Goal: Transaction & Acquisition: Purchase product/service

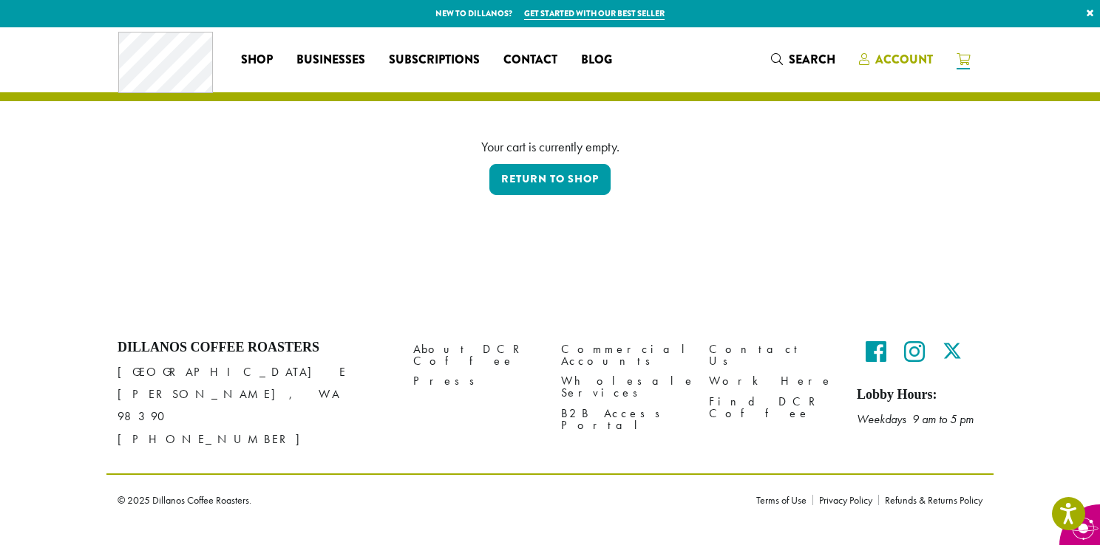
click at [907, 61] on span "Account" at bounding box center [904, 59] width 58 height 17
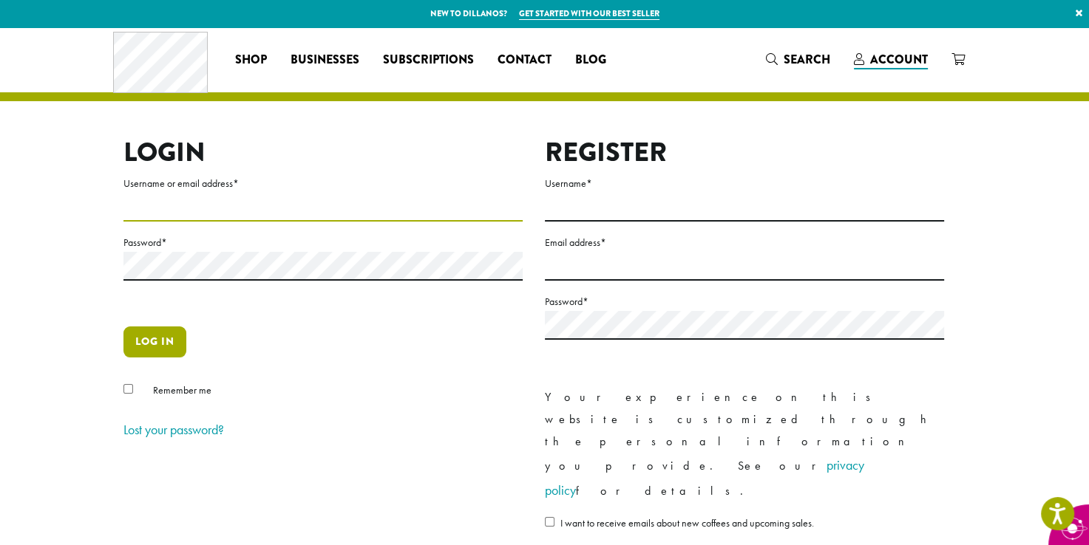
type input "**********"
click at [155, 344] on button "Log in" at bounding box center [154, 342] width 63 height 31
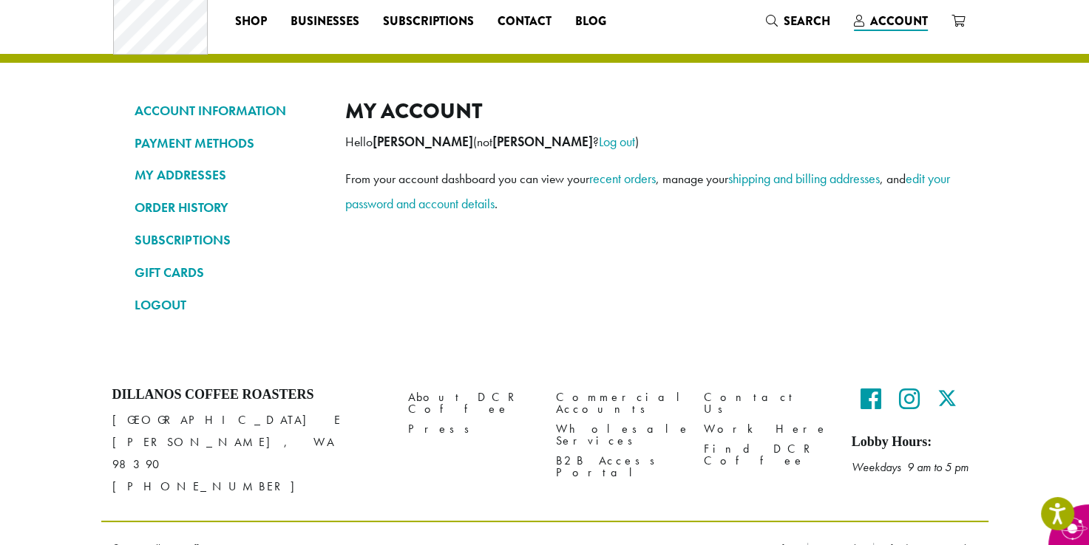
scroll to position [47, 0]
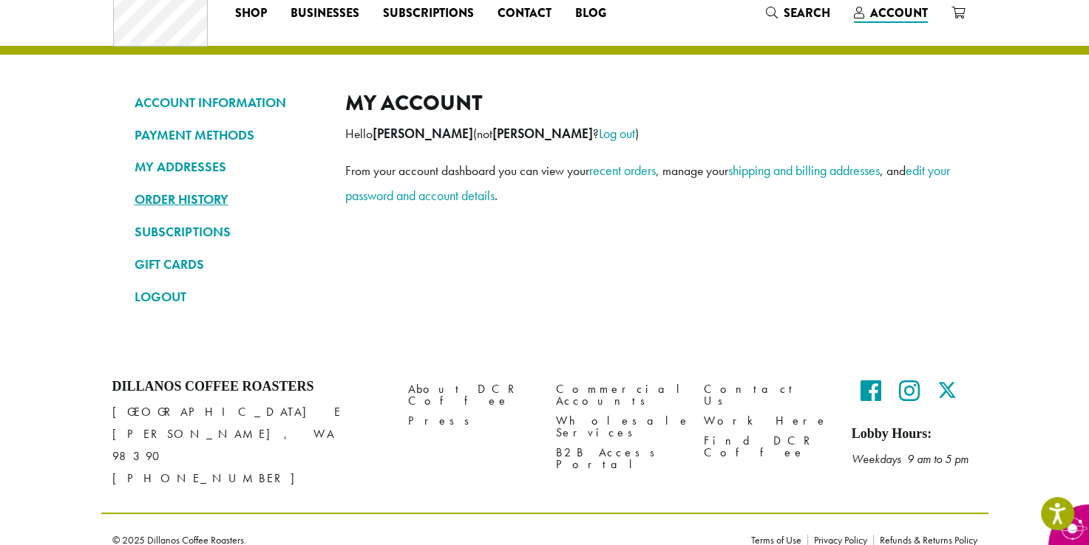
click at [180, 200] on link "ORDER HISTORY" at bounding box center [228, 199] width 188 height 25
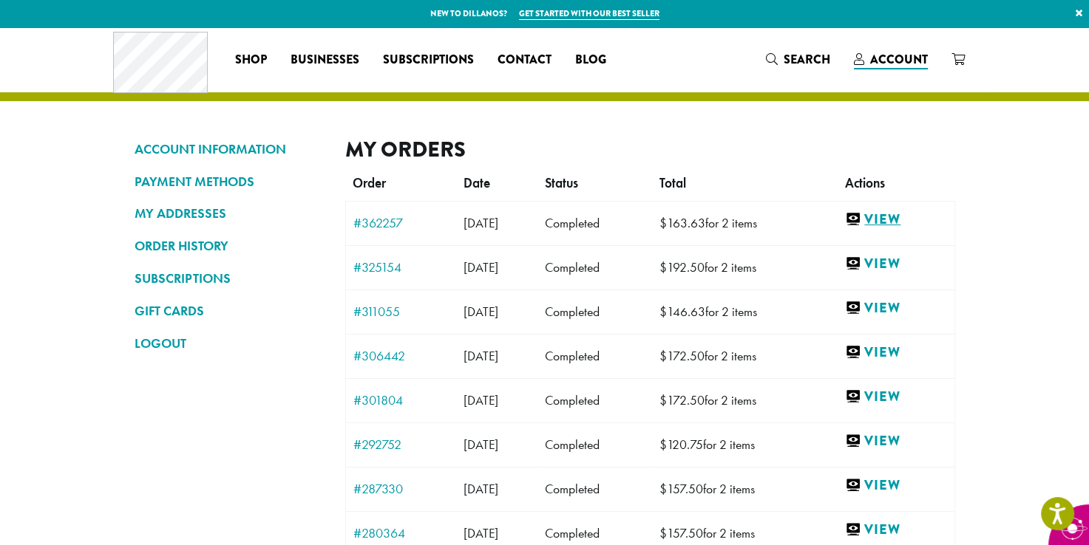
click at [899, 223] on link "View" at bounding box center [895, 220] width 101 height 18
click at [899, 219] on link "View" at bounding box center [895, 220] width 101 height 18
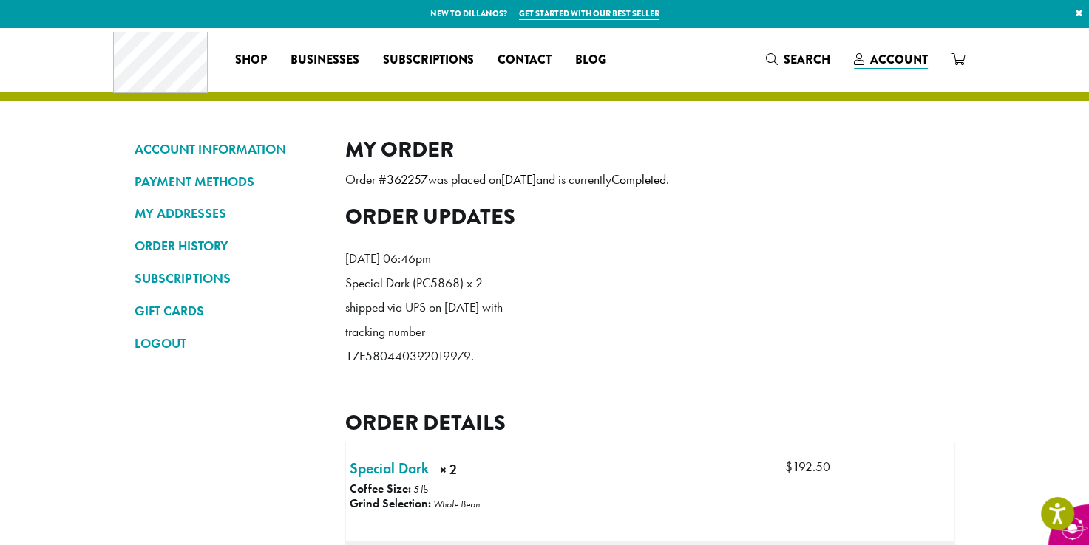
click at [945, 436] on h2 "Order details" at bounding box center [650, 423] width 610 height 26
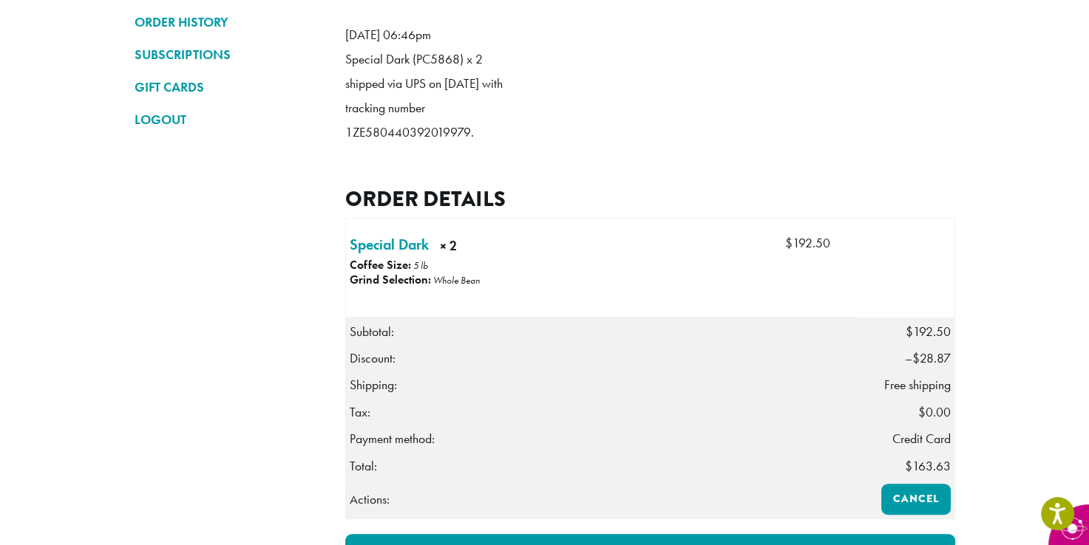
scroll to position [234, 0]
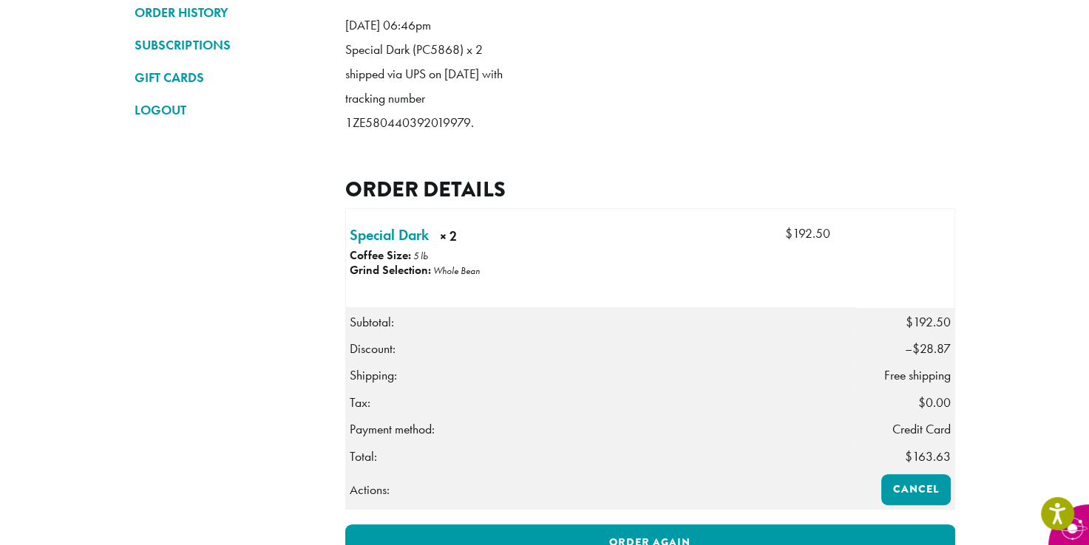
click at [939, 411] on span "$ 0.00" at bounding box center [934, 403] width 33 height 16
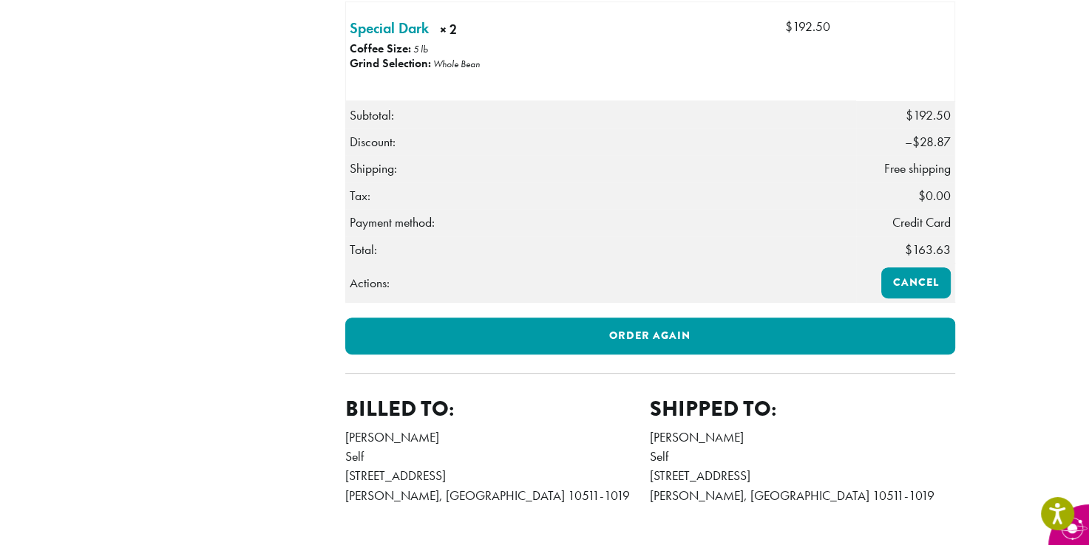
scroll to position [449, 0]
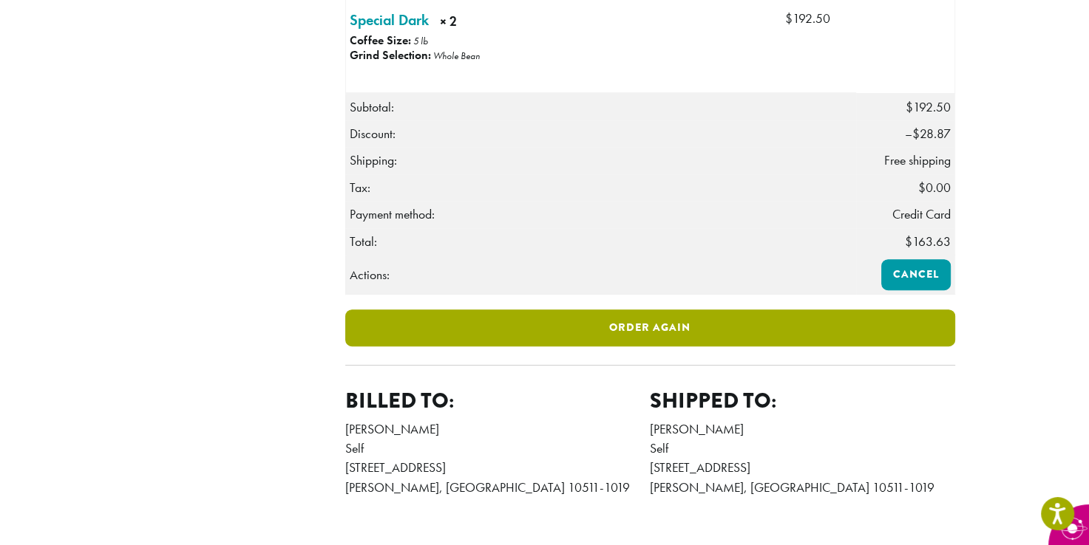
click at [658, 347] on link "Order again" at bounding box center [650, 328] width 610 height 37
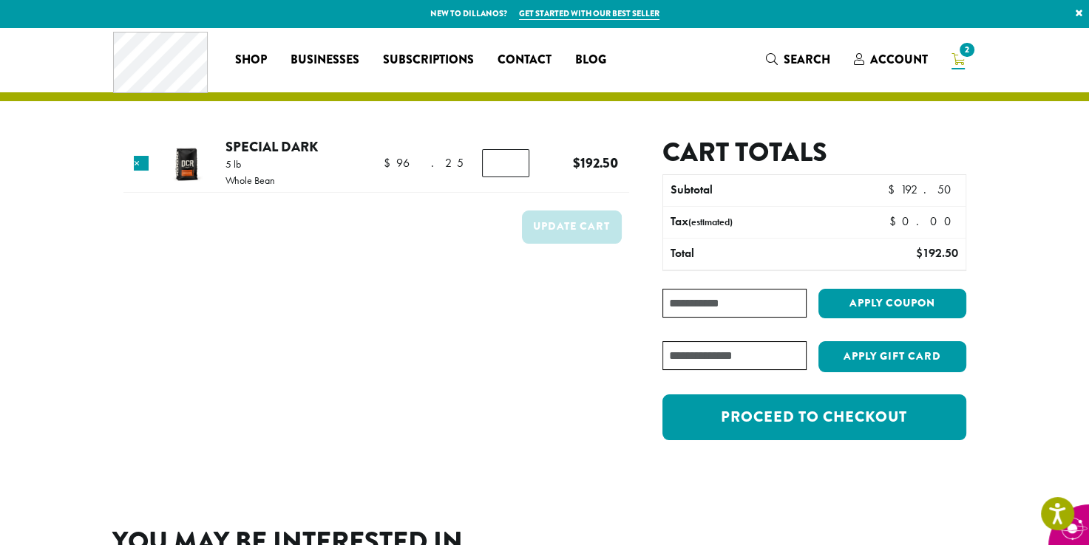
click at [736, 304] on input "Coupon:" at bounding box center [733, 303] width 143 height 29
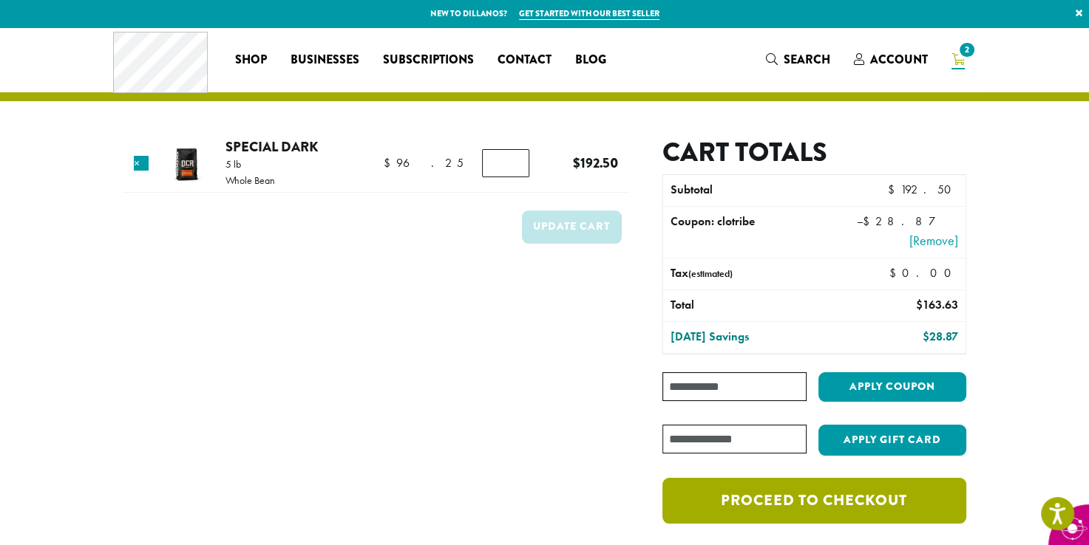
click at [816, 503] on link "Proceed to checkout" at bounding box center [813, 501] width 303 height 46
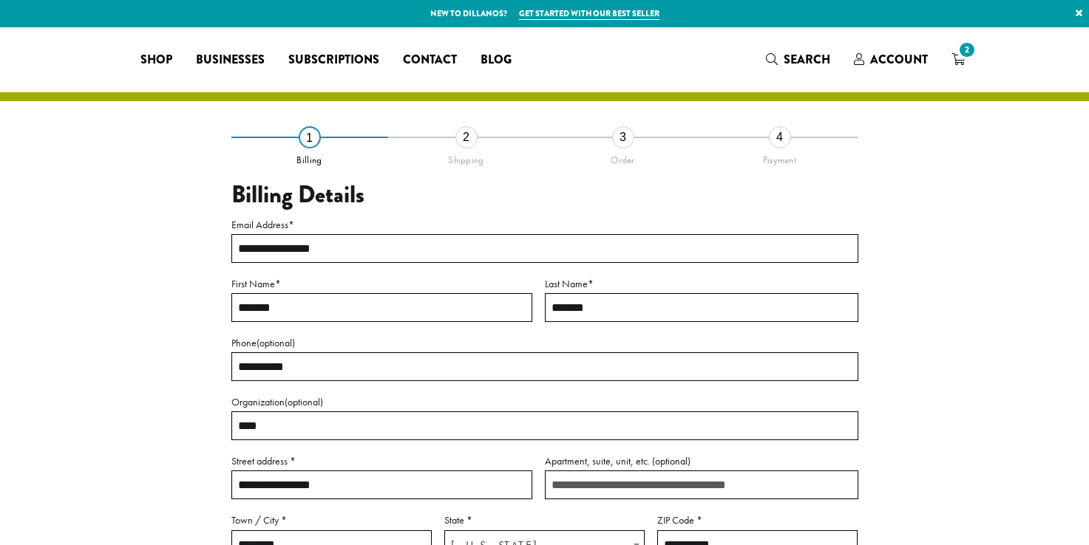
select select "**"
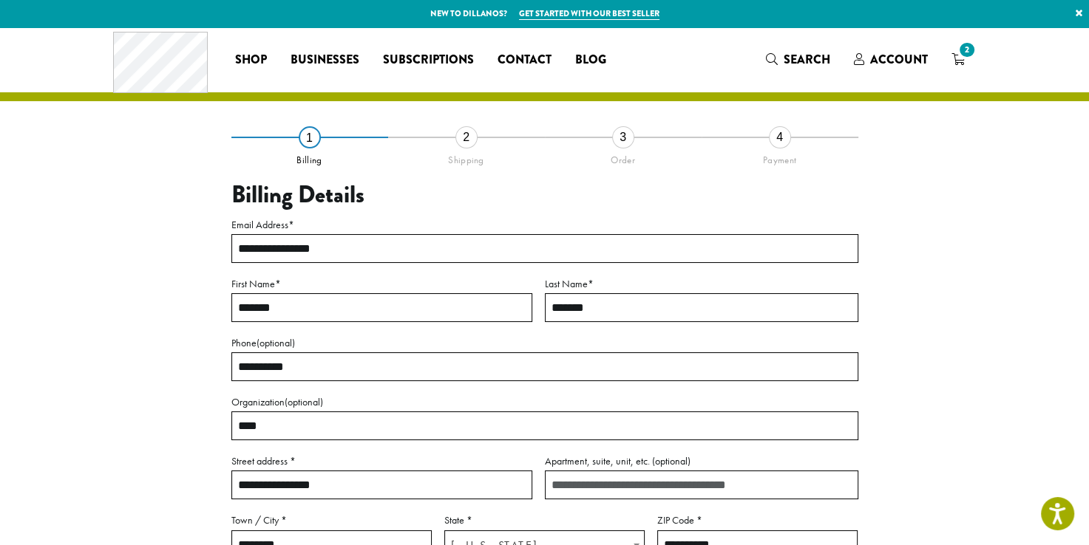
click at [913, 409] on div "**********" at bounding box center [544, 436] width 842 height 599
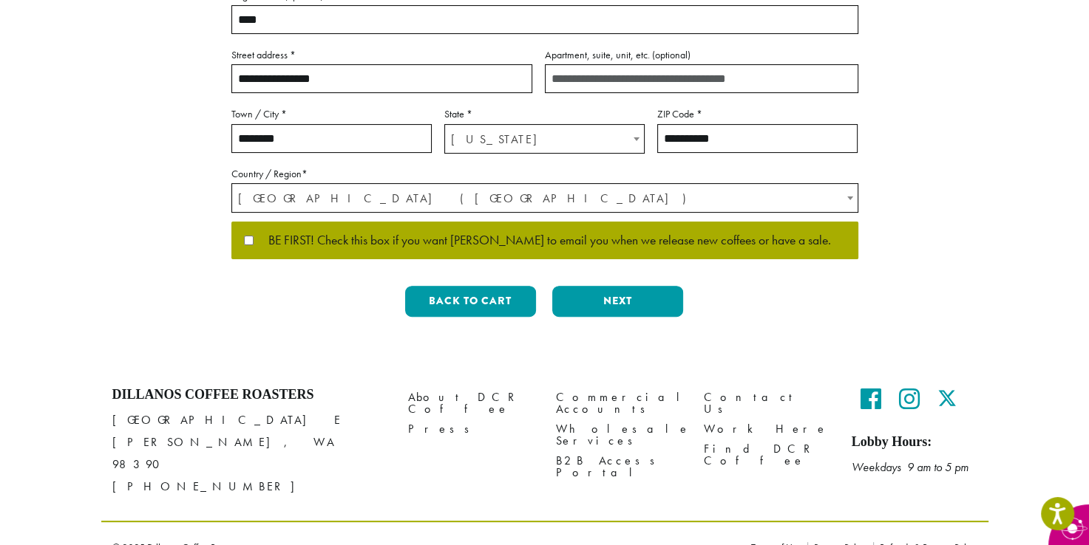
scroll to position [414, 0]
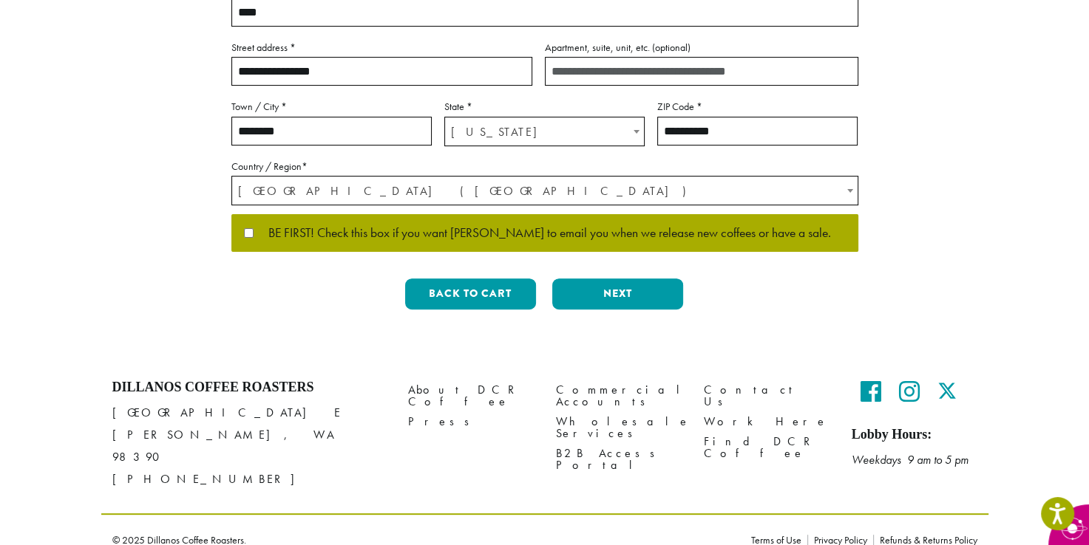
click at [634, 294] on button "Next" at bounding box center [617, 294] width 131 height 31
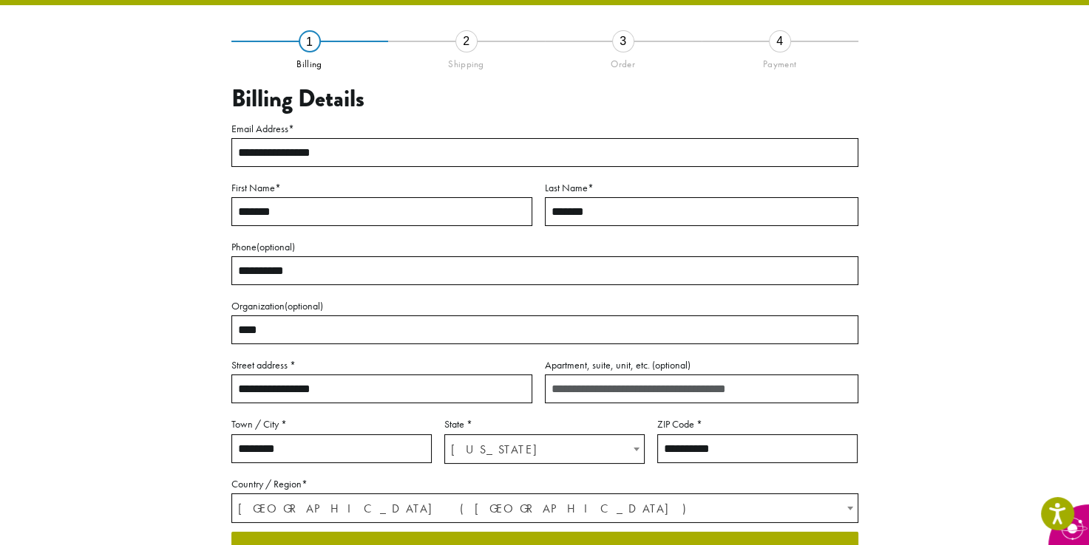
scroll to position [77, 0]
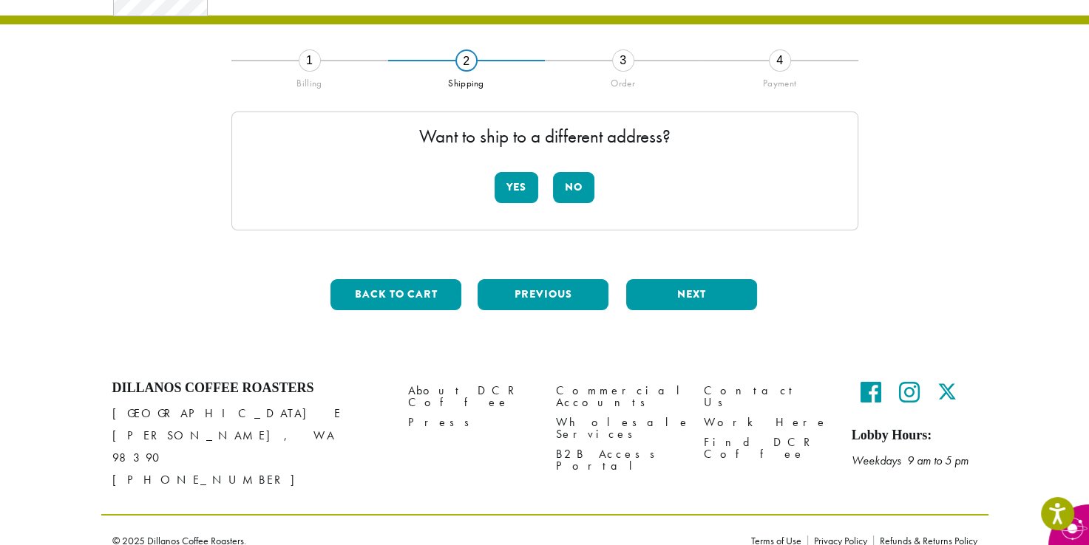
click at [899, 168] on div "**********" at bounding box center [544, 191] width 842 height 262
click at [573, 191] on button "No" at bounding box center [573, 187] width 41 height 31
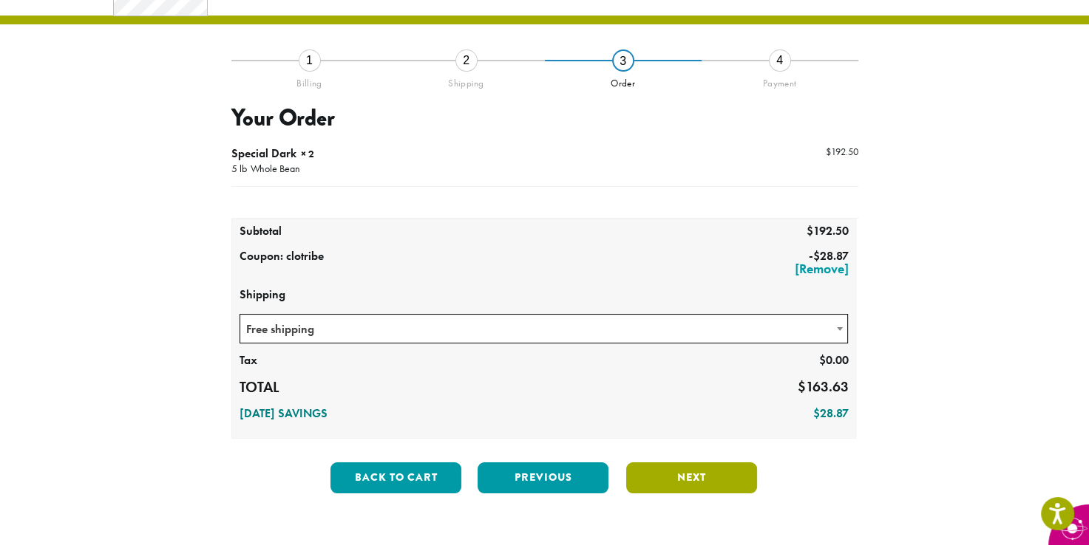
click at [695, 477] on button "Next" at bounding box center [691, 478] width 131 height 31
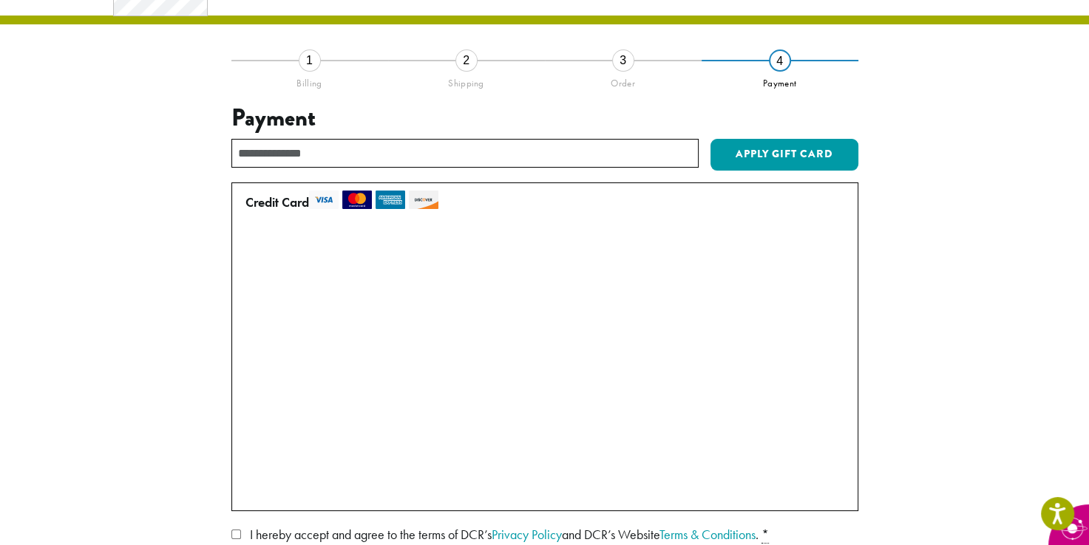
click at [248, 491] on label "Use a new card" at bounding box center [541, 491] width 593 height 24
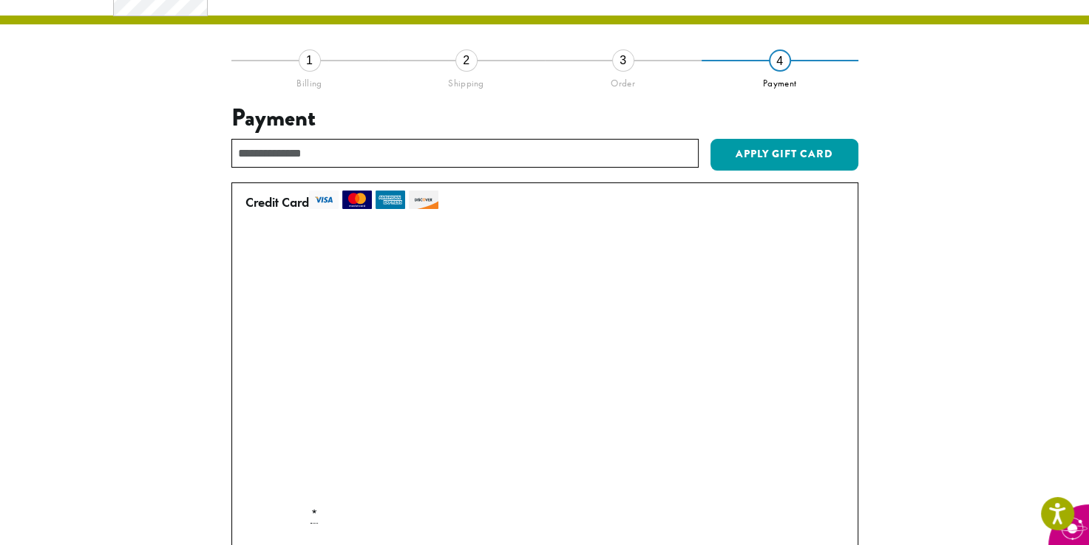
click at [712, 437] on label "• • • 0029 (expires 06/29)" at bounding box center [541, 430] width 593 height 24
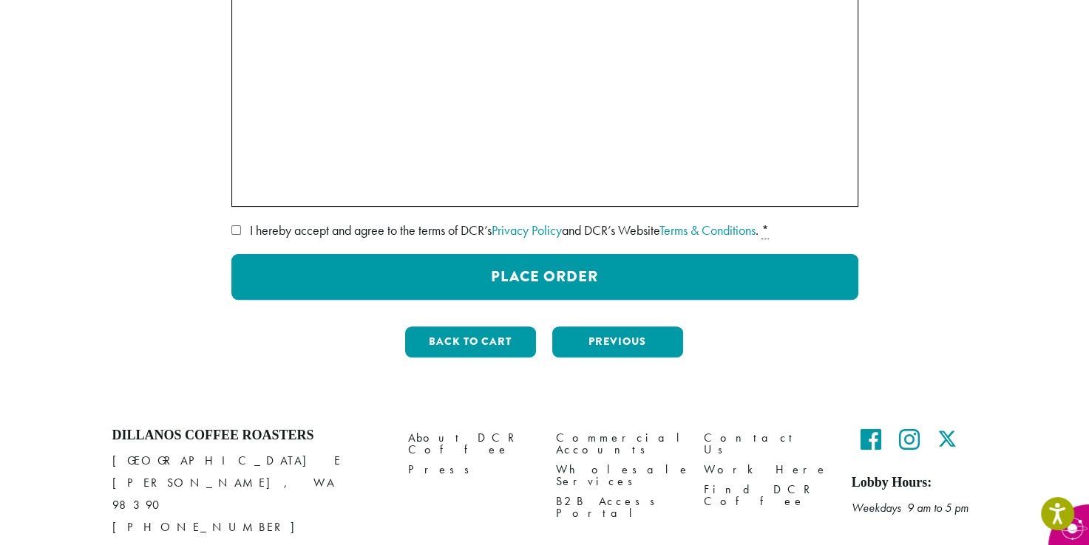
scroll to position [375, 0]
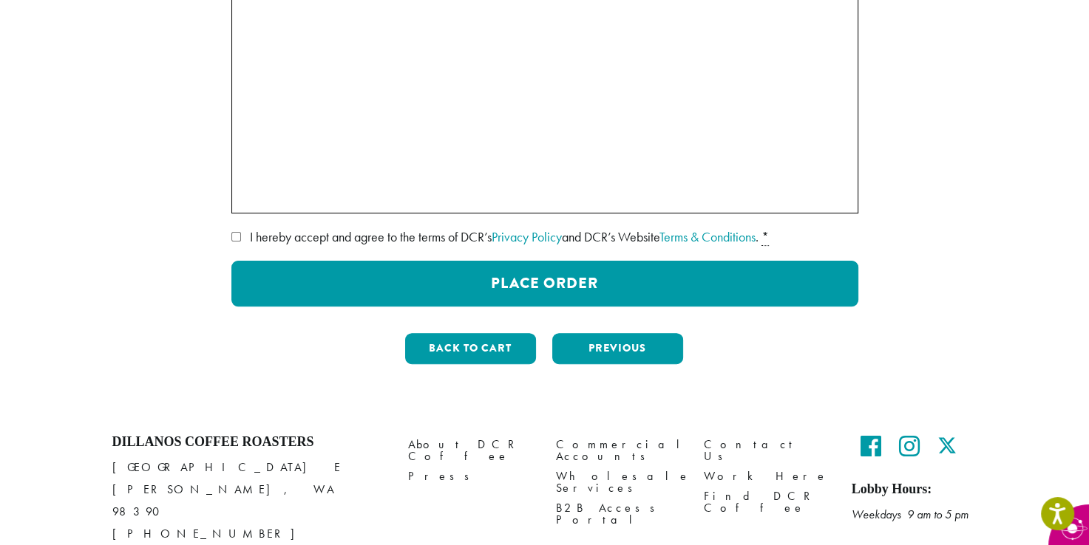
click at [246, 200] on label "Use a new card" at bounding box center [541, 193] width 593 height 24
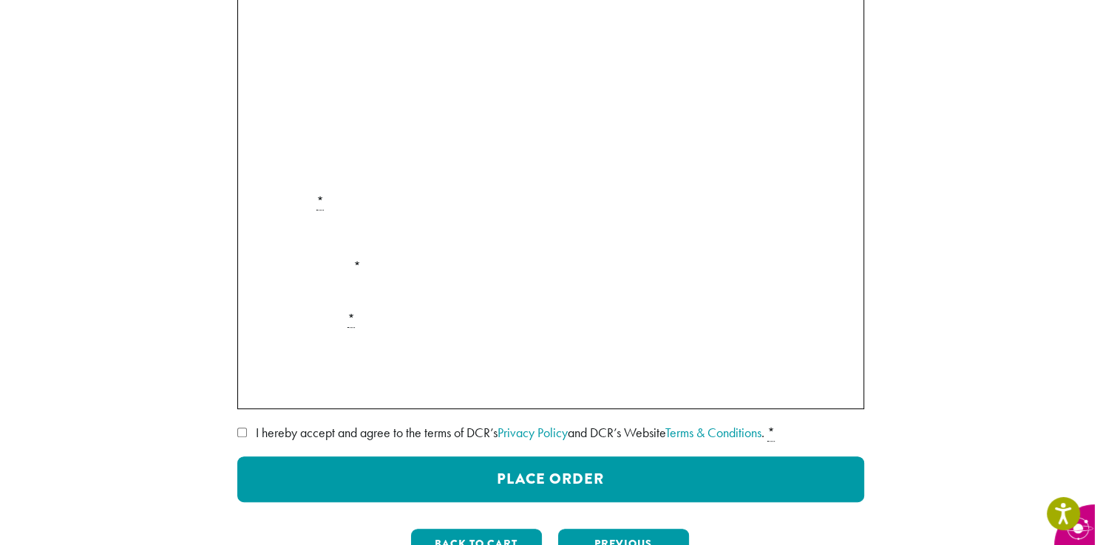
scroll to position [398, 0]
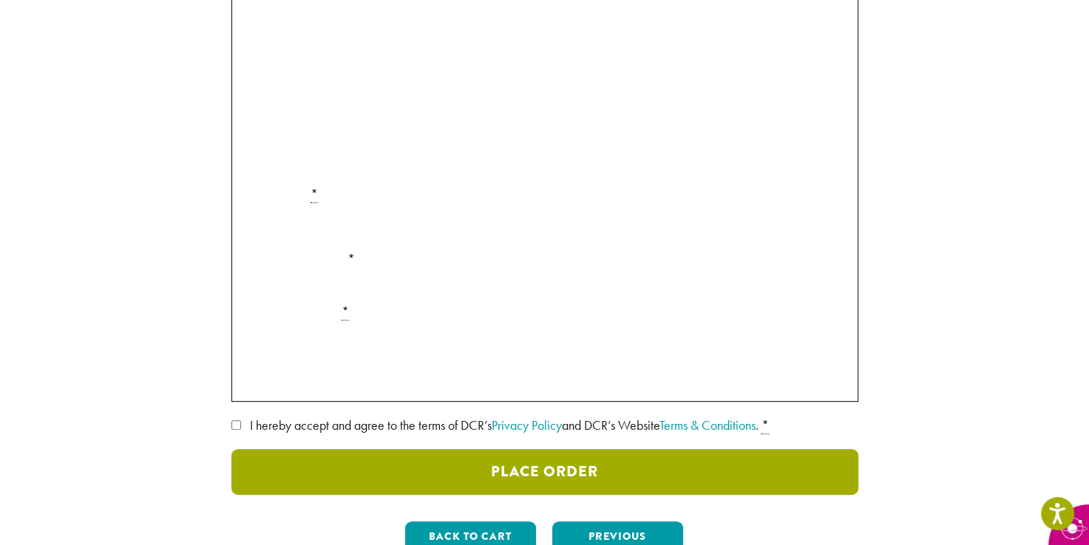
click at [571, 471] on button "Place Order" at bounding box center [544, 472] width 627 height 46
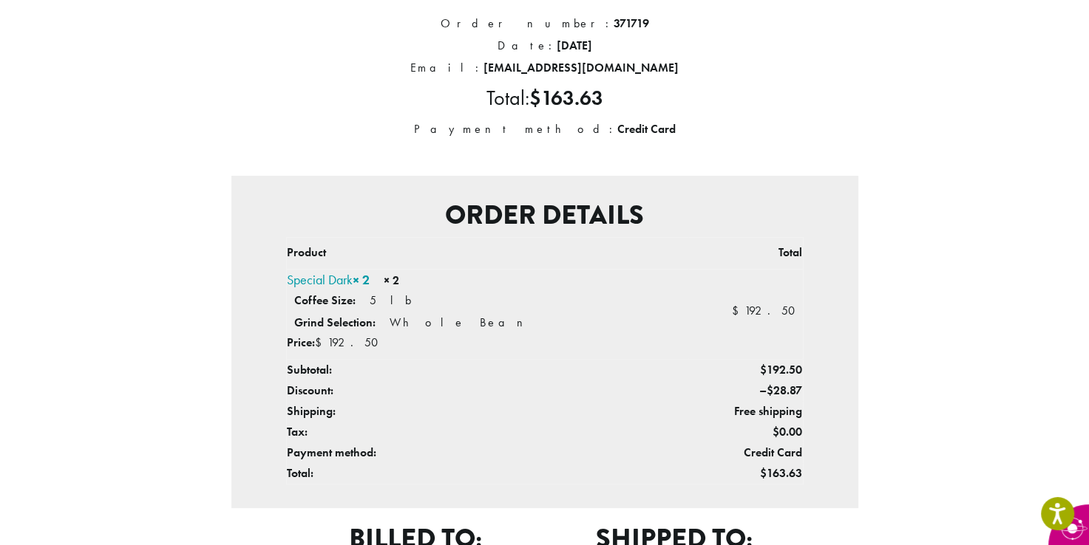
scroll to position [203, 0]
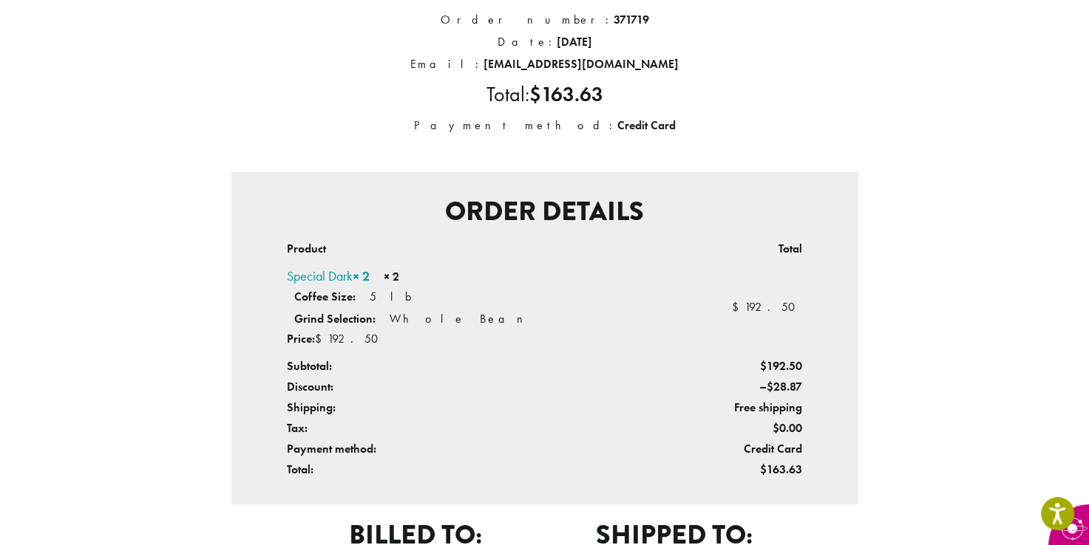
click at [935, 455] on div "Thank you. Your order has been received. Order number: 371719 Date: September 3…" at bounding box center [544, 337] width 842 height 809
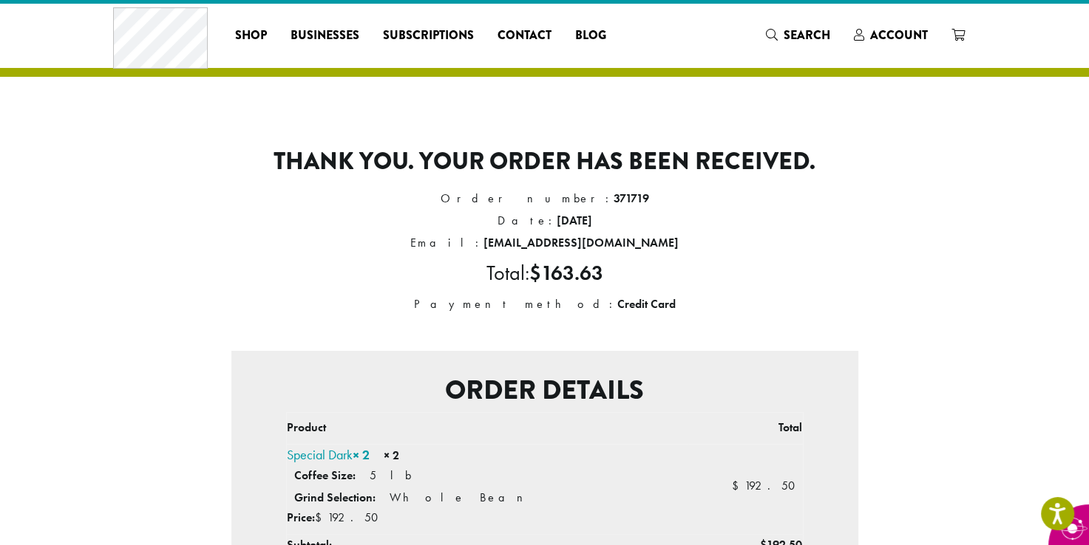
scroll to position [24, 0]
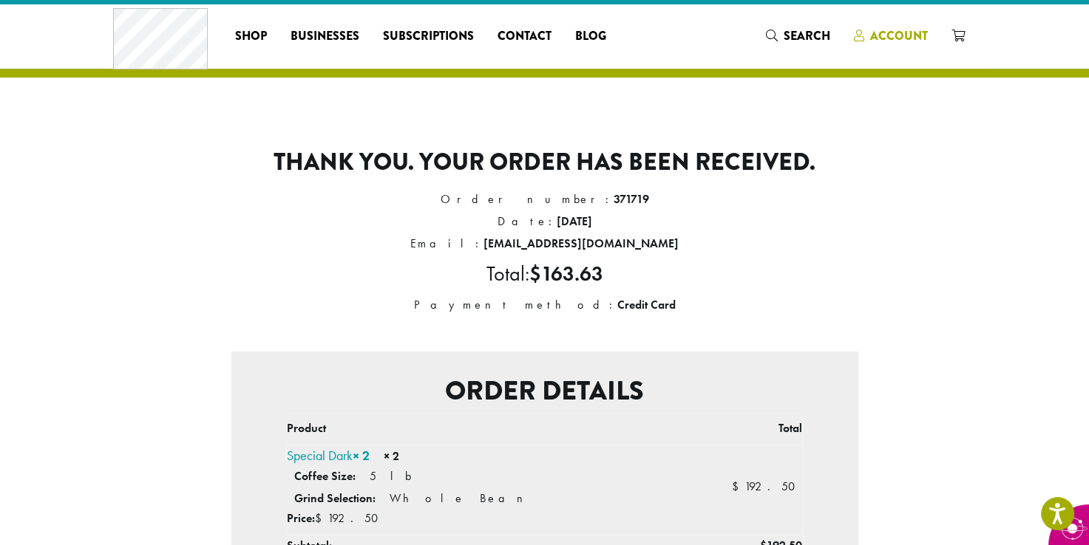
click at [899, 37] on span "Account" at bounding box center [899, 35] width 58 height 17
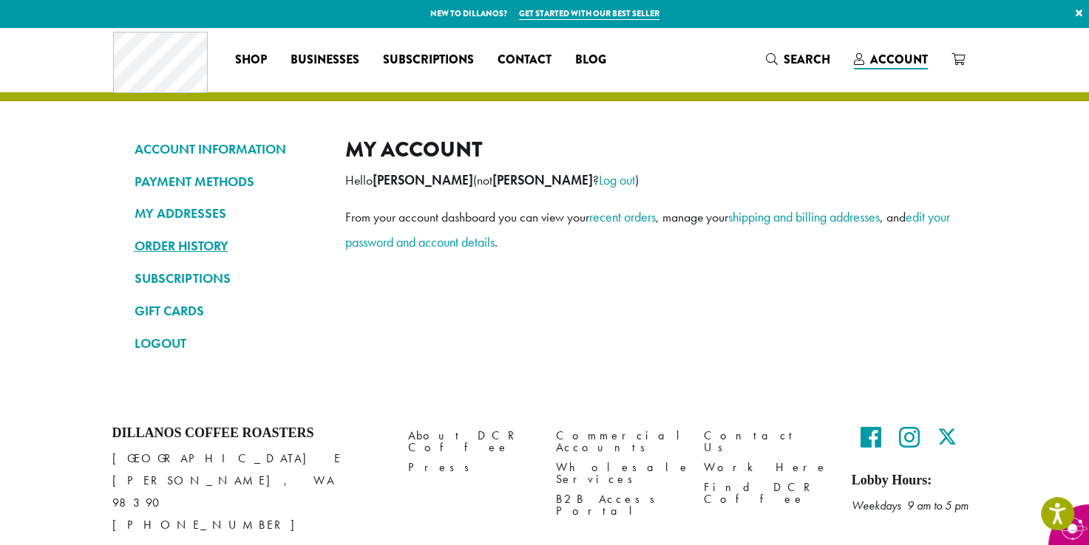
click at [198, 244] on link "ORDER HISTORY" at bounding box center [228, 246] width 188 height 25
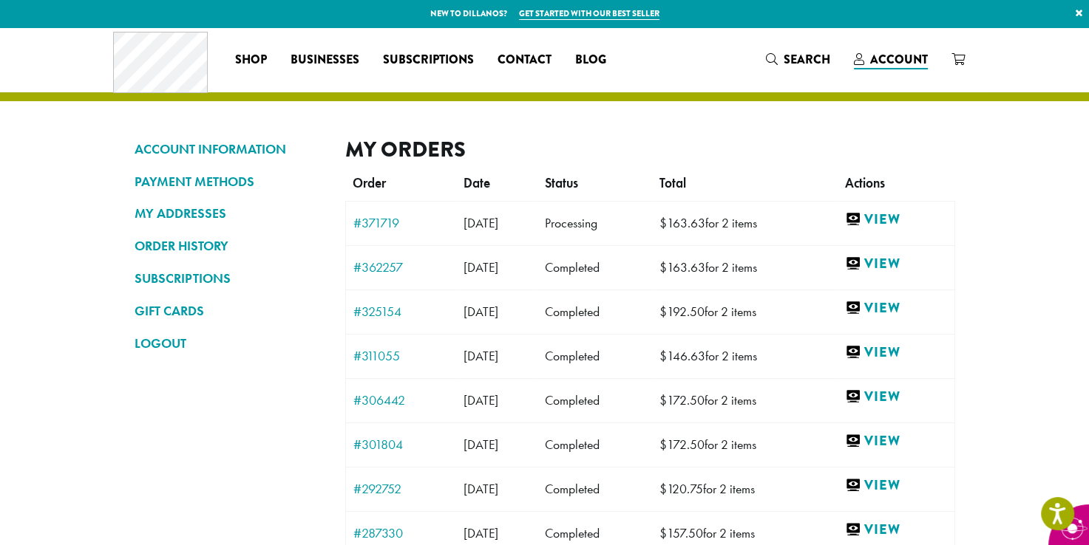
click at [1001, 503] on section "ACCOUNT INFORMATION PAYMENT METHODS MY ADDRESSES ORDER HISTORY SUBSCRIPTIONS GI…" at bounding box center [544, 410] width 1089 height 767
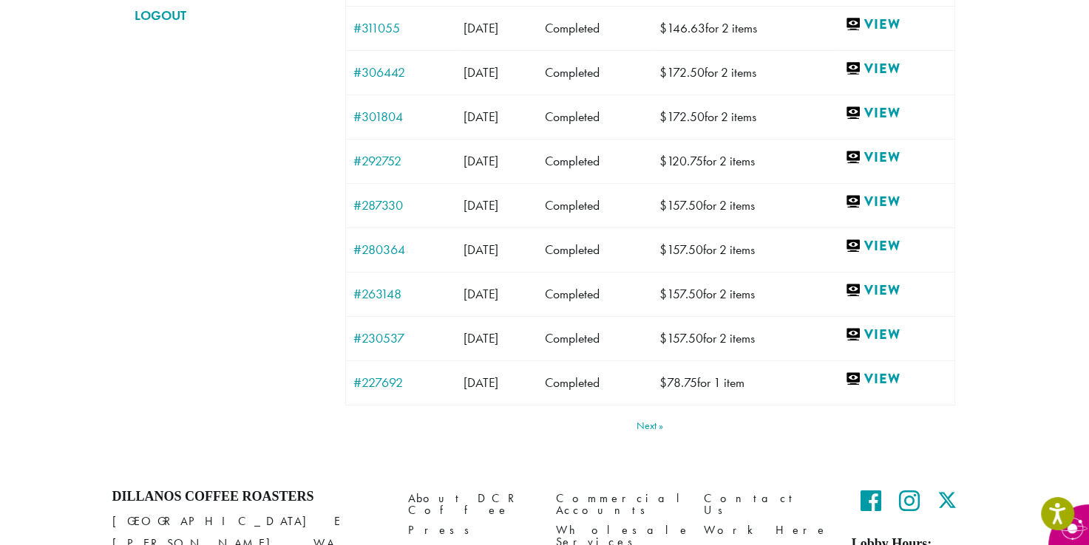
scroll to position [358, 0]
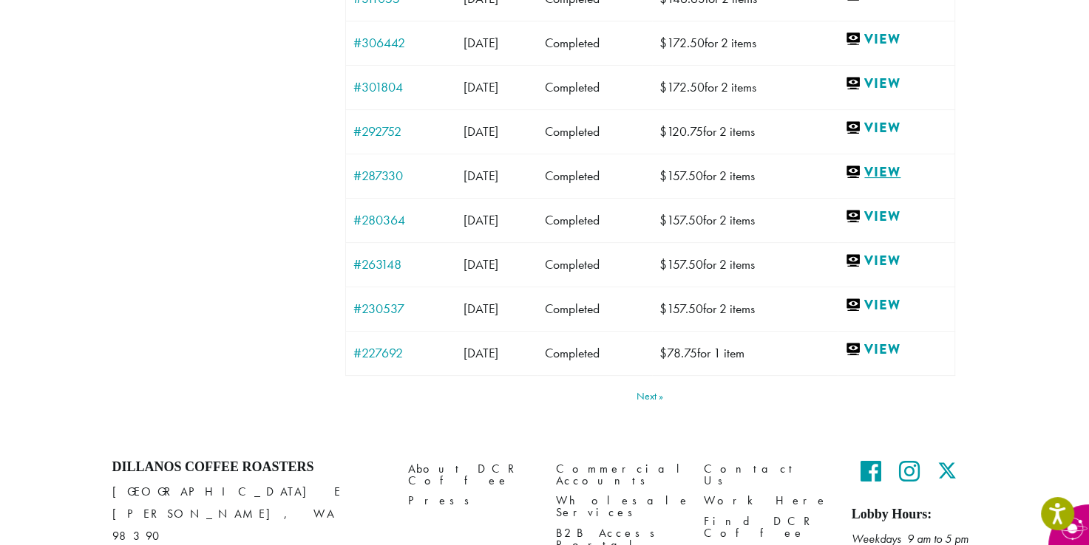
click at [941, 177] on link "View" at bounding box center [895, 172] width 101 height 18
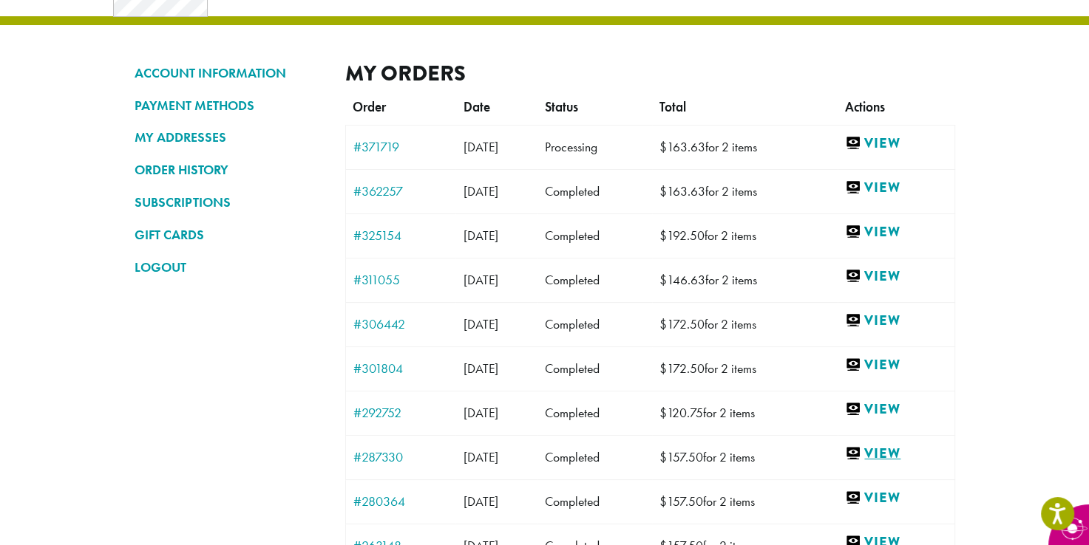
scroll to position [68, 0]
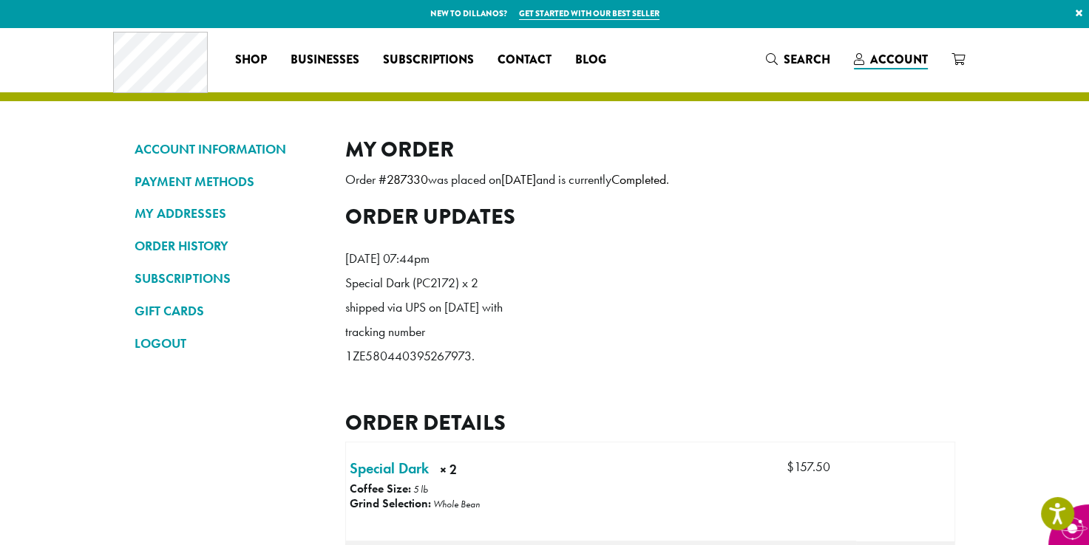
click at [989, 426] on section "ACCOUNT INFORMATION PAYMENT METHODS MY ADDRESSES ORDER HISTORY SUBSCRIPTIONS GI…" at bounding box center [544, 498] width 1089 height 942
click at [225, 258] on link "ORDER HISTORY" at bounding box center [228, 246] width 188 height 25
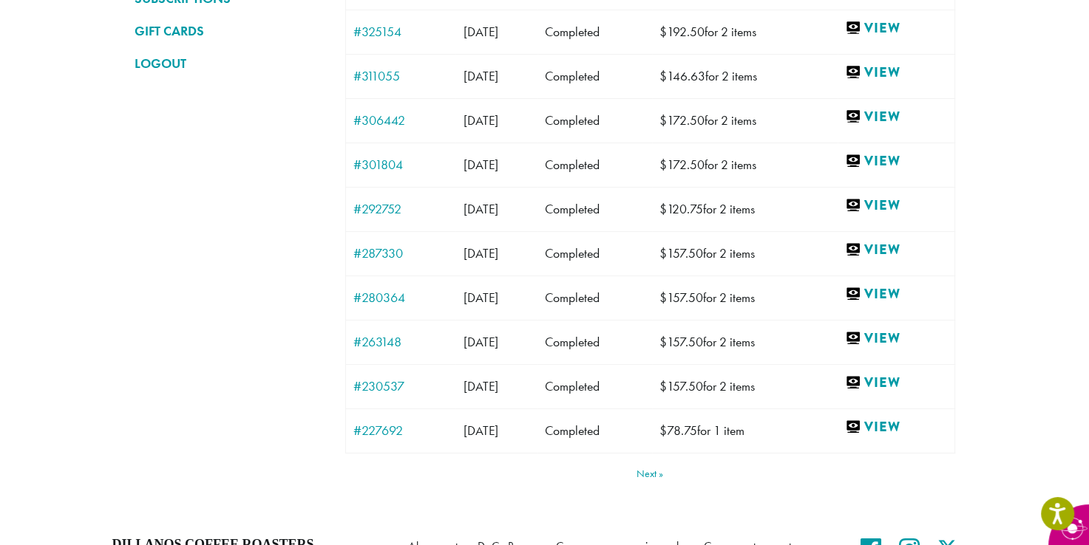
scroll to position [284, 0]
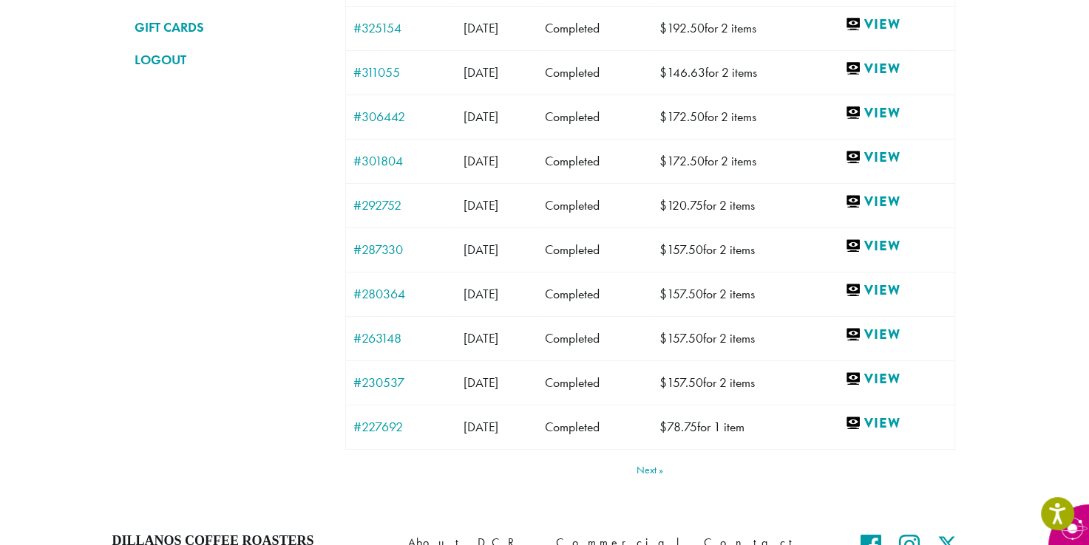
click at [654, 467] on link "Next" at bounding box center [649, 470] width 27 height 10
click at [659, 469] on link "Next" at bounding box center [649, 470] width 27 height 10
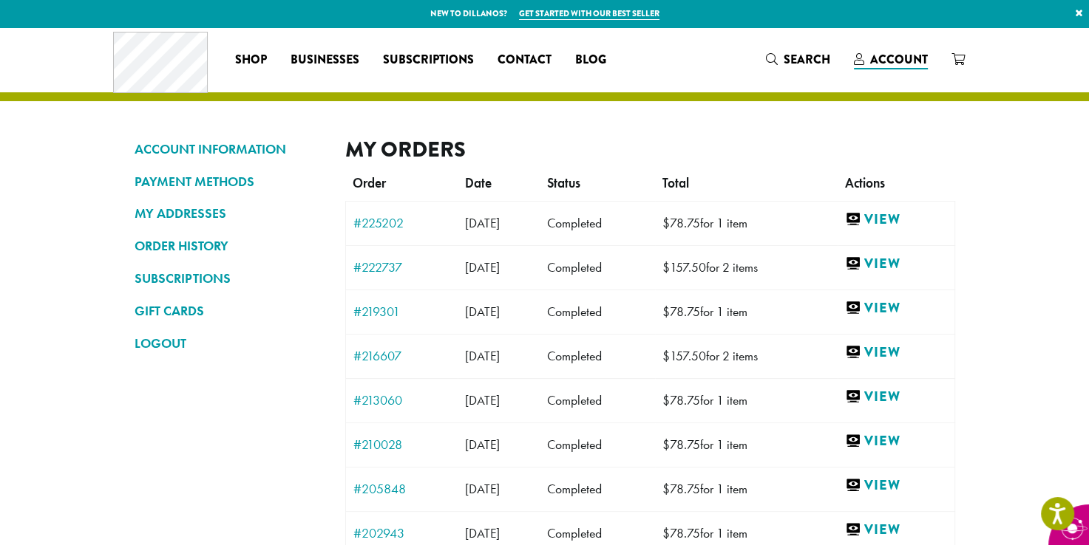
click at [1004, 446] on section "ACCOUNT INFORMATION PAYMENT METHODS MY ADDRESSES ORDER HISTORY SUBSCRIPTIONS GI…" at bounding box center [544, 388] width 1089 height 723
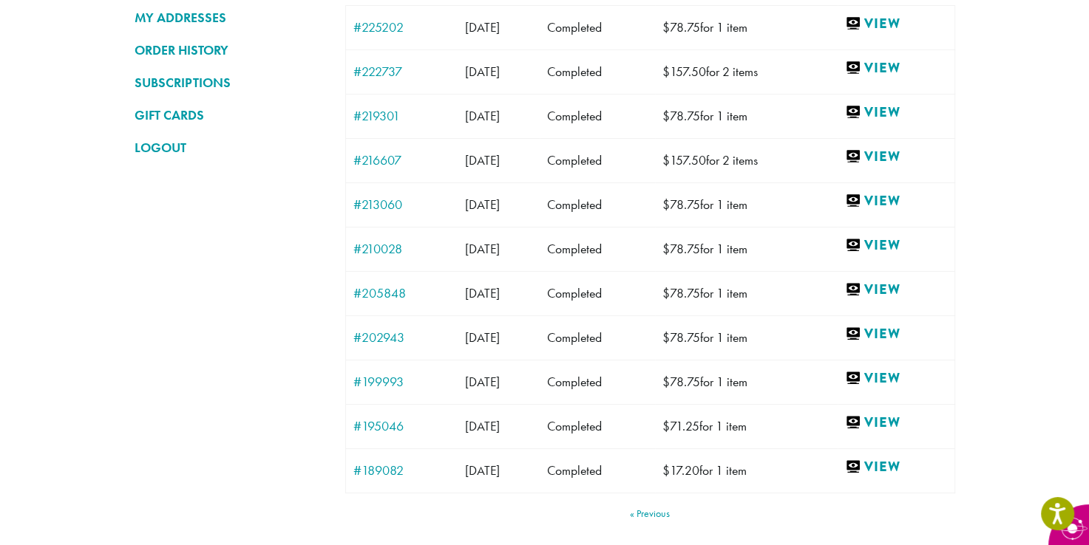
scroll to position [195, 0]
